Goal: Find specific page/section: Find specific page/section

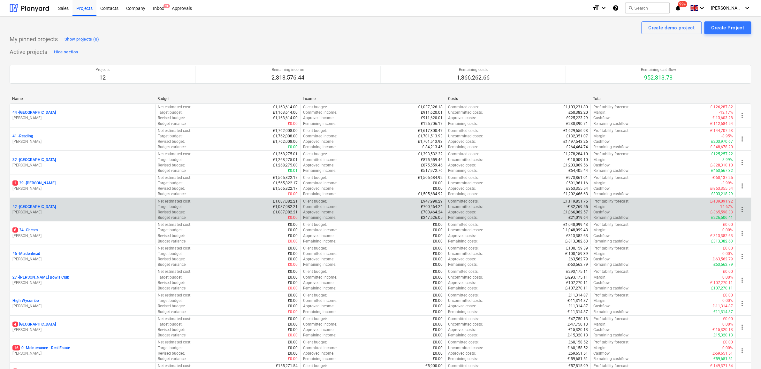
click at [39, 208] on p "42 - [GEOGRAPHIC_DATA]" at bounding box center [33, 206] width 43 height 5
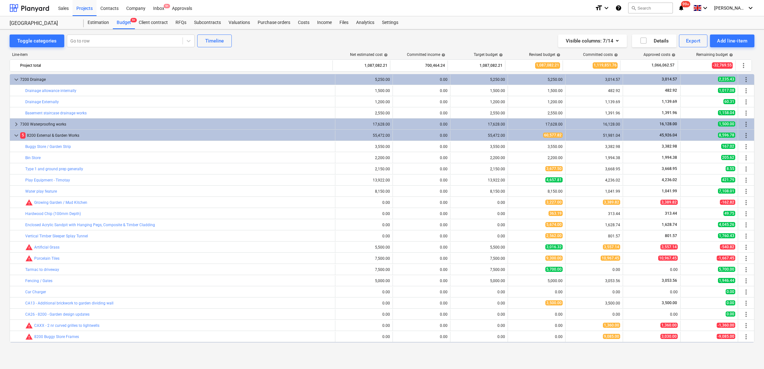
scroll to position [1518, 0]
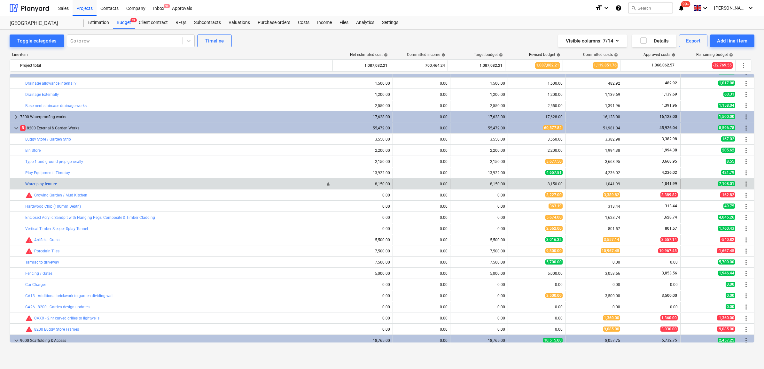
click at [53, 183] on link "Water play feature" at bounding box center [41, 184] width 32 height 4
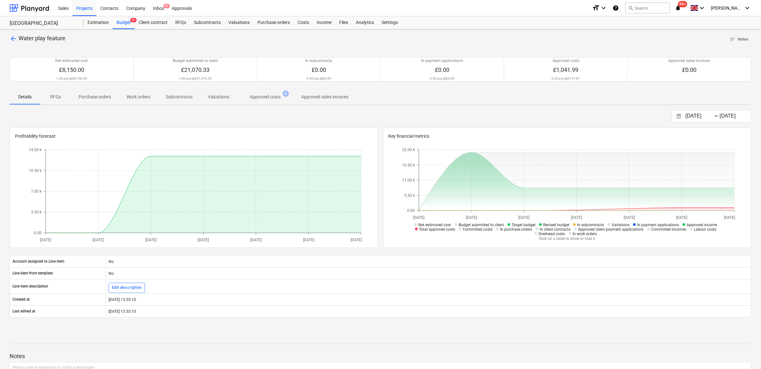
click at [15, 42] on span "arrow_back" at bounding box center [14, 39] width 8 height 8
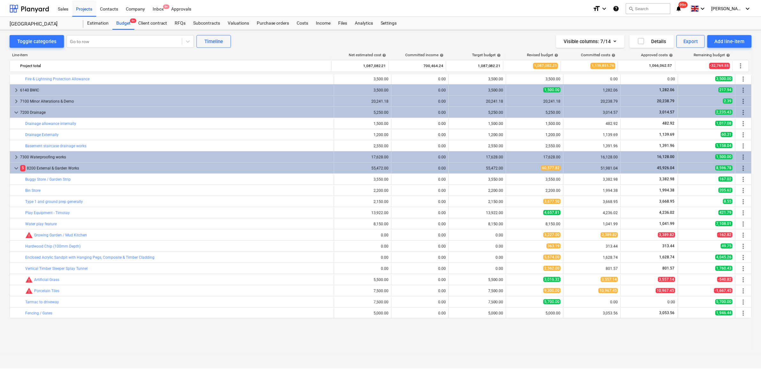
scroll to position [1438, 0]
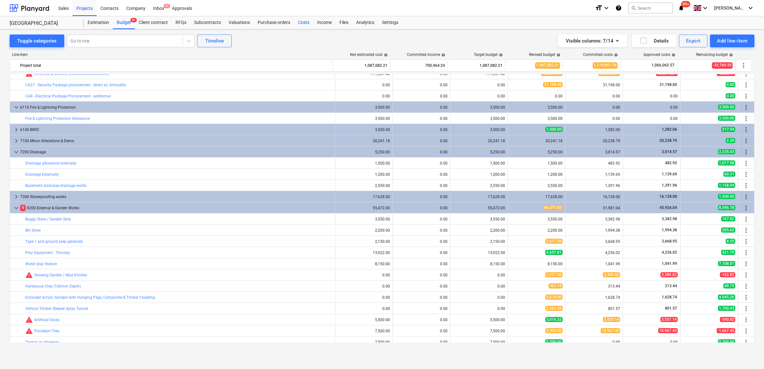
click at [304, 25] on div "Costs" at bounding box center [303, 22] width 19 height 13
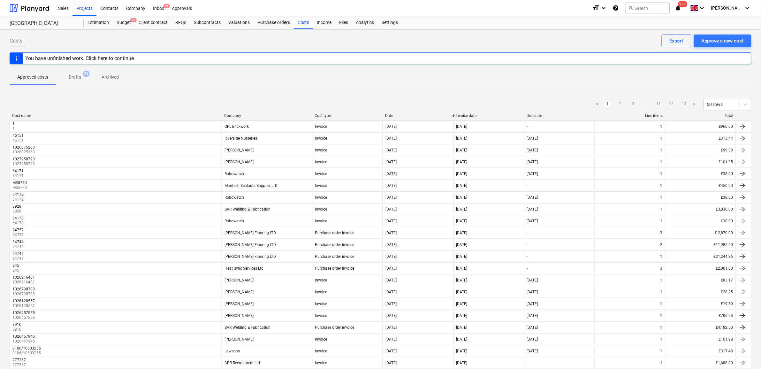
click at [270, 114] on div "Company" at bounding box center [266, 115] width 85 height 4
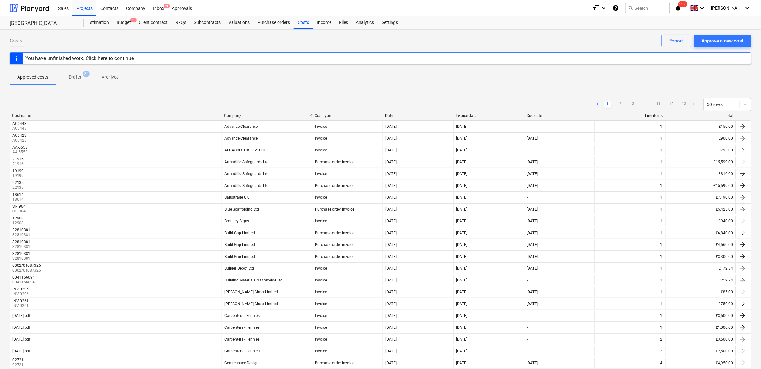
click at [291, 112] on div "< 1 2 3 ... 11 12 13 > 50 rows" at bounding box center [381, 105] width 742 height 18
click at [289, 116] on div "Company" at bounding box center [266, 115] width 85 height 4
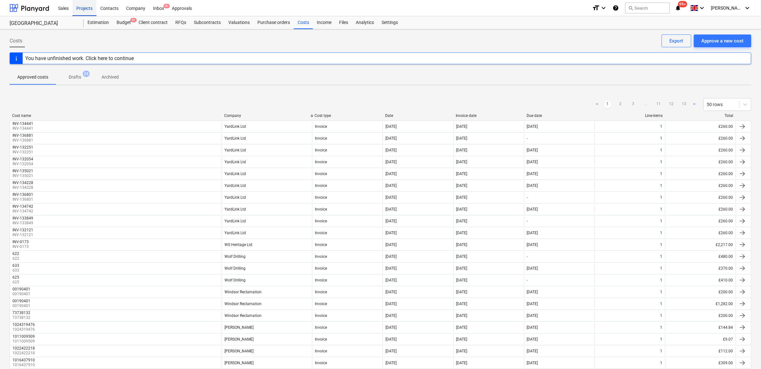
click at [87, 10] on div "Projects" at bounding box center [85, 8] width 24 height 16
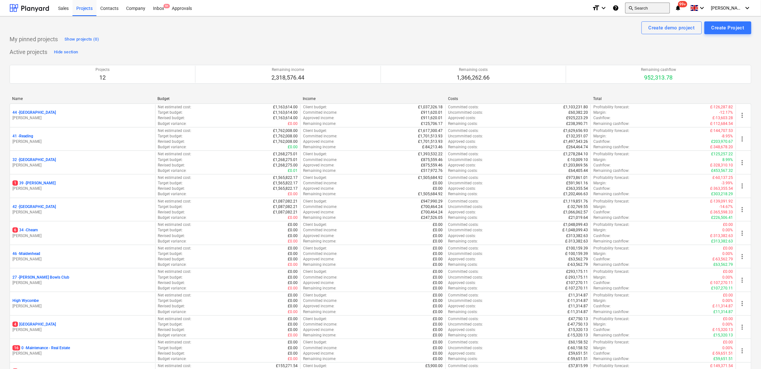
click at [645, 4] on button "search Search" at bounding box center [648, 8] width 45 height 11
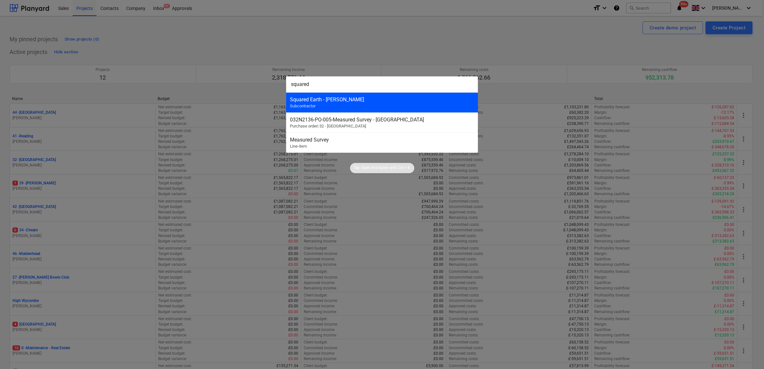
type input "squared"
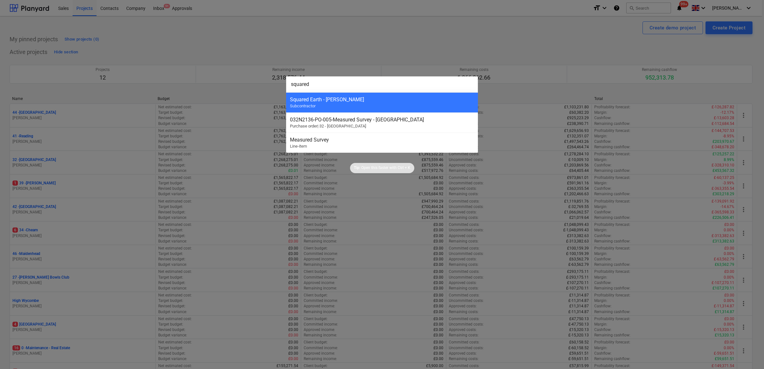
click at [406, 101] on div "Squared Earth - [PERSON_NAME]" at bounding box center [382, 99] width 184 height 6
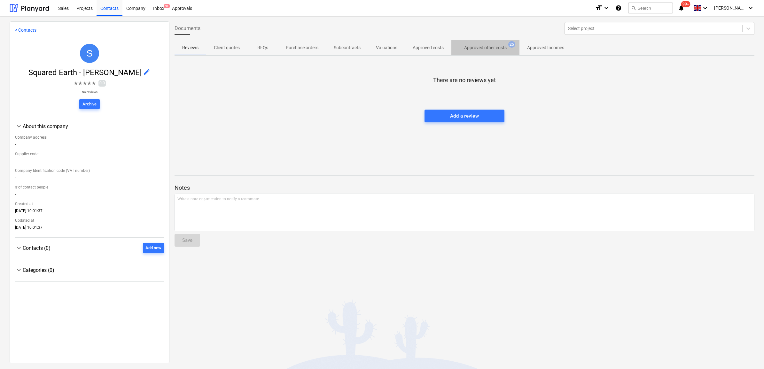
click at [486, 49] on p "Approved other costs" at bounding box center [485, 47] width 42 height 7
